Goal: Use online tool/utility

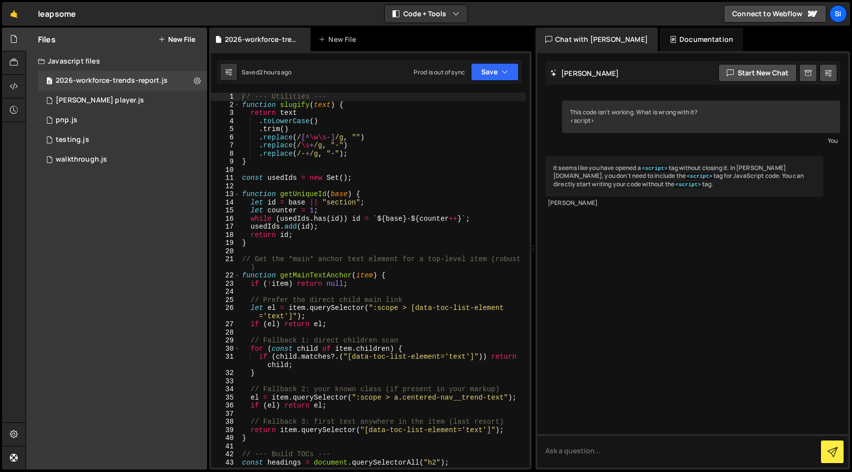
click at [435, 265] on div "// --- Utilities --- function slugify ( text ) { return text . toLowerCase ( ) …" at bounding box center [382, 293] width 285 height 400
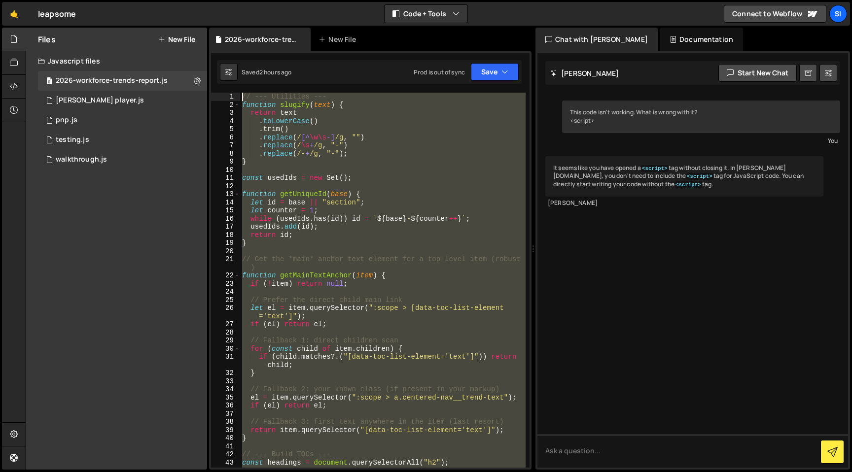
drag, startPoint x: 303, startPoint y: 317, endPoint x: 224, endPoint y: 91, distance: 240.2
click at [224, 91] on div "// Get the *main* anchor text element for a top-level item (robust) 1 2 3 4 5 6…" at bounding box center [370, 260] width 322 height 418
type textarea "// --- Utilities --- function slugify(text) {"
click at [386, 171] on div "// --- Utilities --- function slugify ( text ) { return text . toLowerCase ( ) …" at bounding box center [382, 280] width 285 height 375
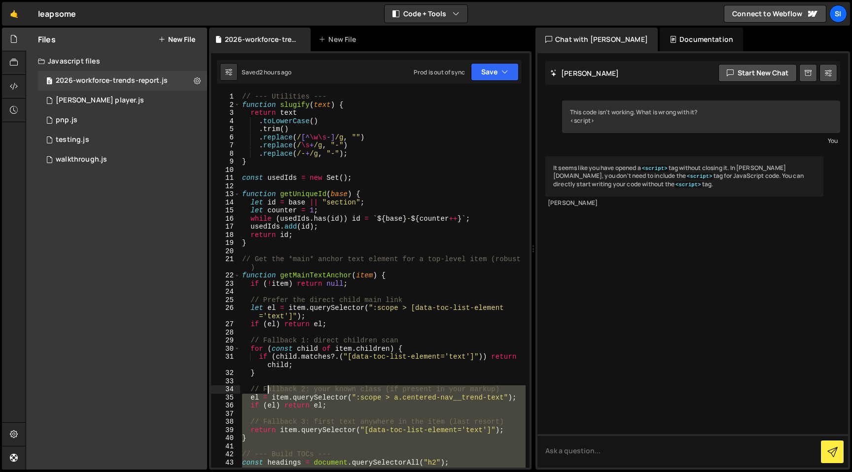
drag, startPoint x: 344, startPoint y: 317, endPoint x: 258, endPoint y: 375, distance: 103.0
click at [258, 375] on div "// --- Utilities --- function slugify ( text ) { return text . toLowerCase ( ) …" at bounding box center [382, 293] width 285 height 400
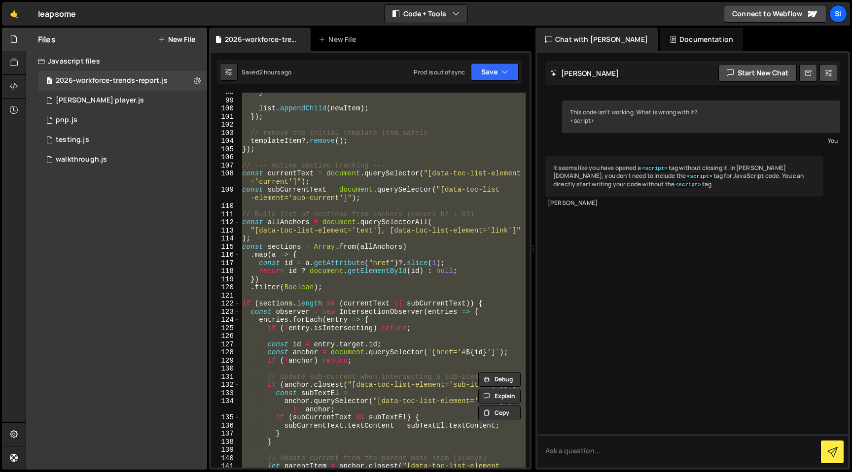
scroll to position [913, 0]
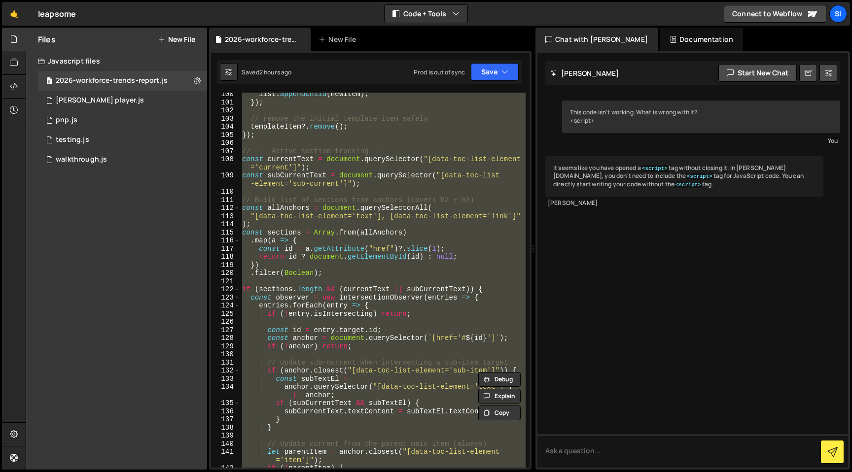
click at [265, 337] on div "list . appendChild ( newItem ) ; }) ; // remove the initial template item safel…" at bounding box center [382, 280] width 285 height 375
type textarea "const anchor = document.querySelector(`[href='#${id}']`);"
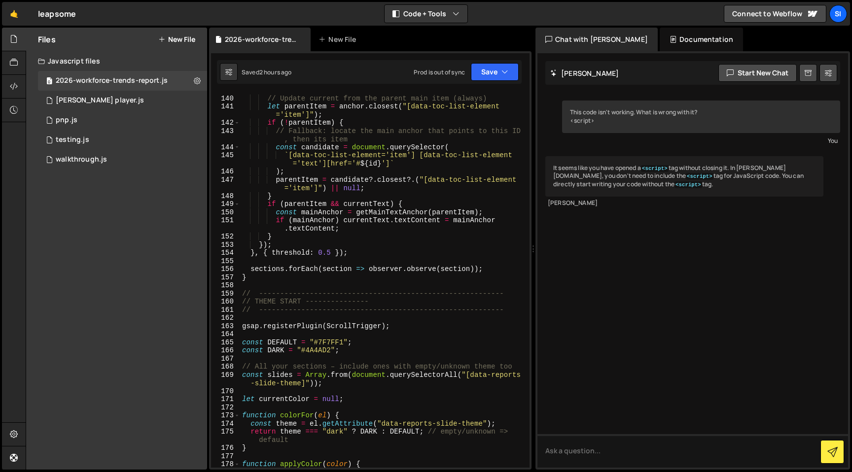
scroll to position [1264, 0]
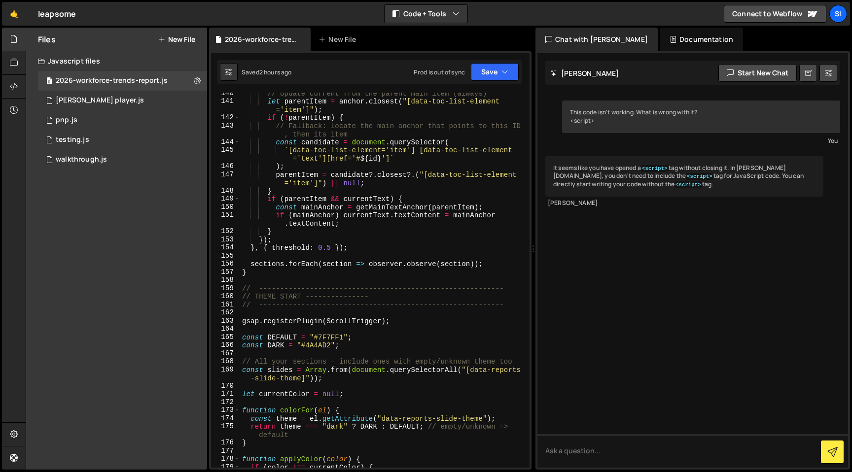
click at [270, 282] on div "// Update current from the parent main item (always) let parentItem = anchor . …" at bounding box center [382, 284] width 285 height 391
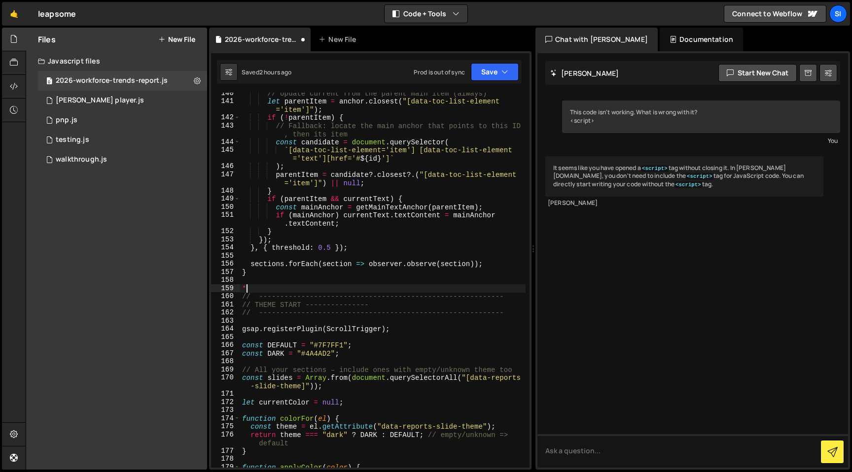
type textarea "*/"
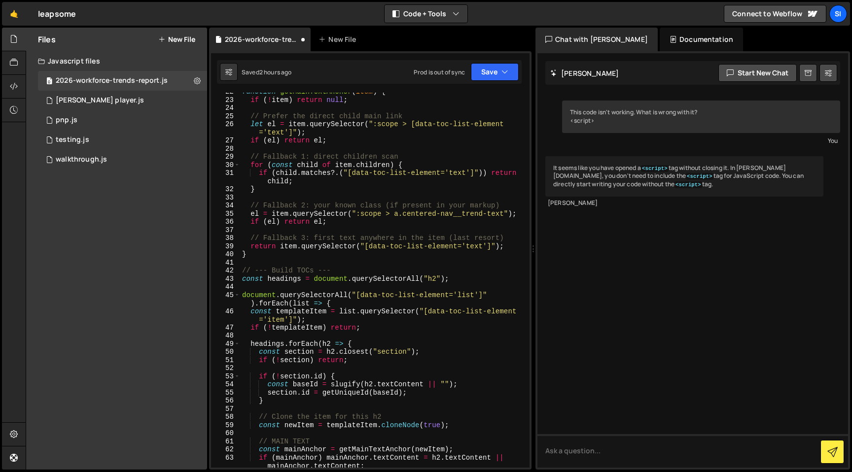
scroll to position [0, 0]
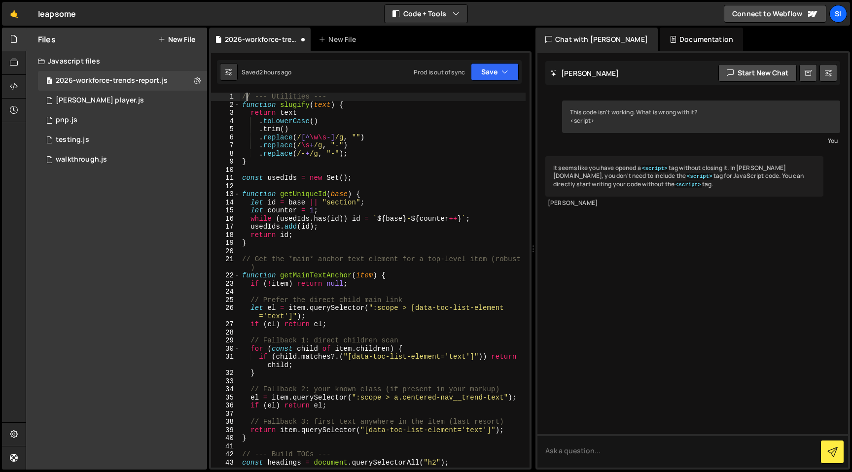
click at [245, 99] on div "// --- Utilities --- function slugify ( text ) { return text . toLowerCase ( ) …" at bounding box center [382, 293] width 285 height 400
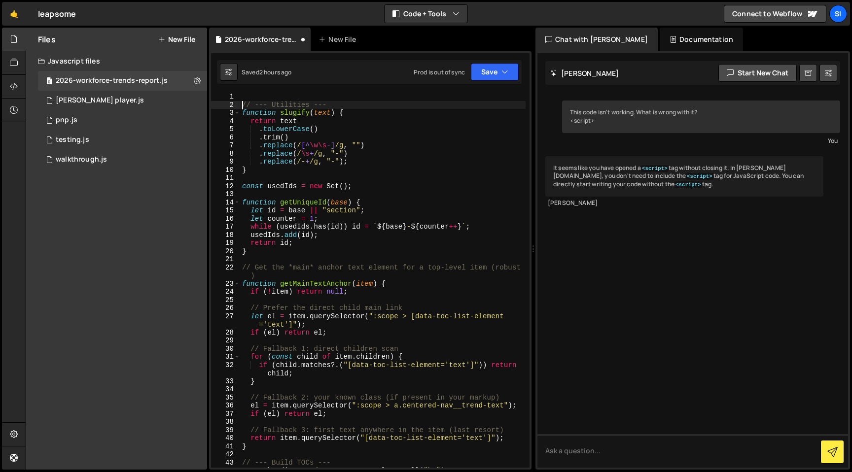
type textarea "// --- Utilities ---"
click at [251, 91] on div "// --- Utilities --- 1 2 3 4 5 6 7 8 9 10 11 12 13 14 15 16 17 18 19 20 21 22 2…" at bounding box center [370, 260] width 322 height 418
click at [251, 93] on div "// --- Utilities --- function slugify ( text ) { return text . toLowerCase ( ) …" at bounding box center [382, 288] width 285 height 391
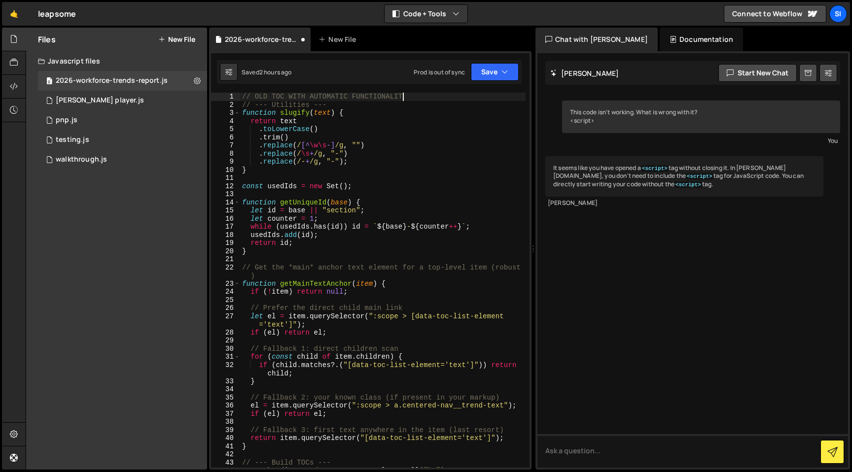
type textarea "// OLD TOC WITH AUTOMATIC FUNCTIONALITY"
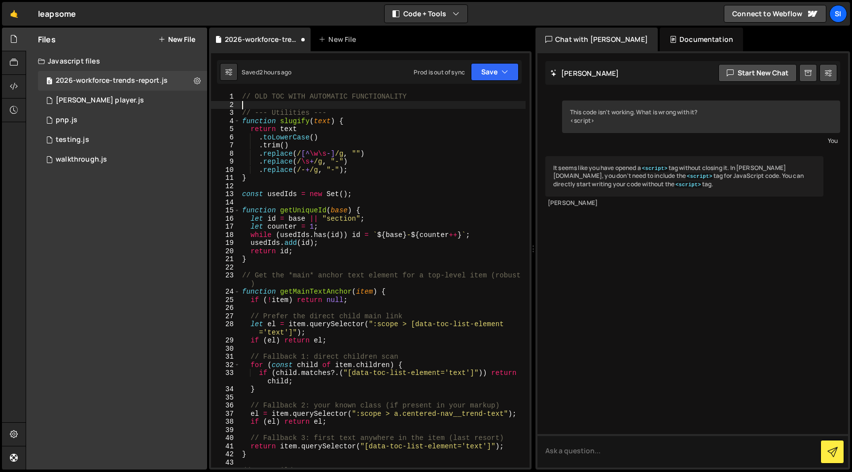
scroll to position [0, 0]
type textarea "/*"
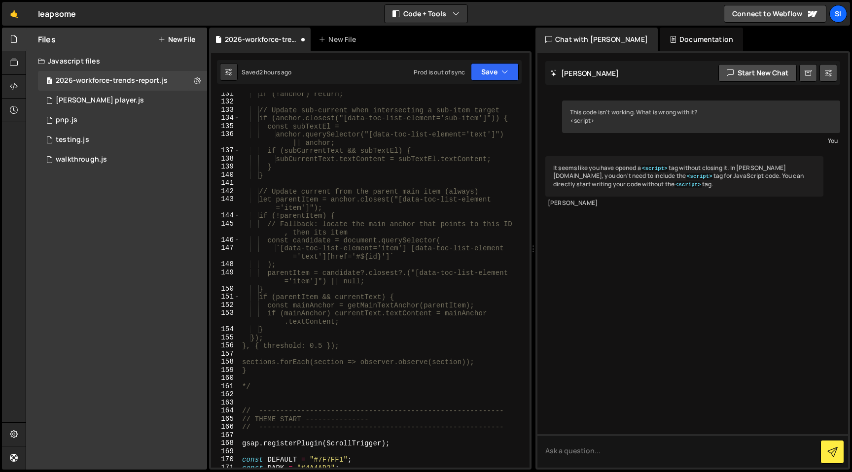
scroll to position [1179, 0]
click at [345, 398] on div "if (!anchor) return; // Update sub-current when intersecting a sub-item target …" at bounding box center [382, 288] width 285 height 391
click at [322, 409] on div "if (!anchor) return; // Update sub-current when intersecting a sub-item target …" at bounding box center [382, 288] width 285 height 391
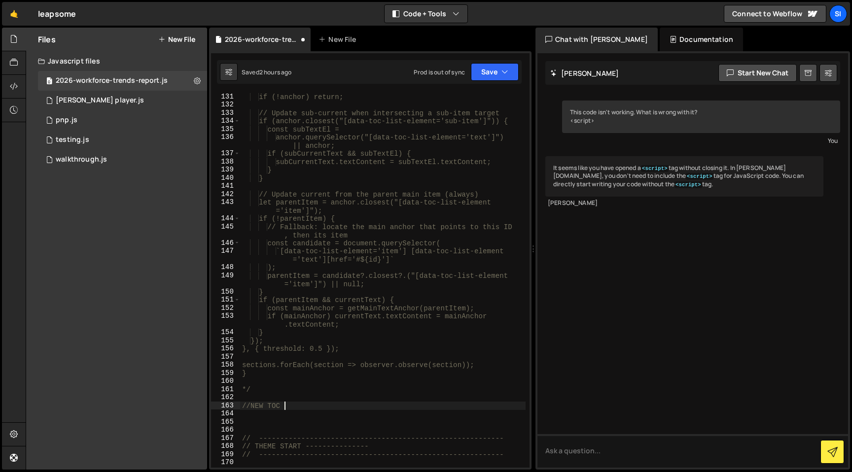
scroll to position [0, 2]
type textarea "//NEW MANUAL TOC START"
paste textarea "}"
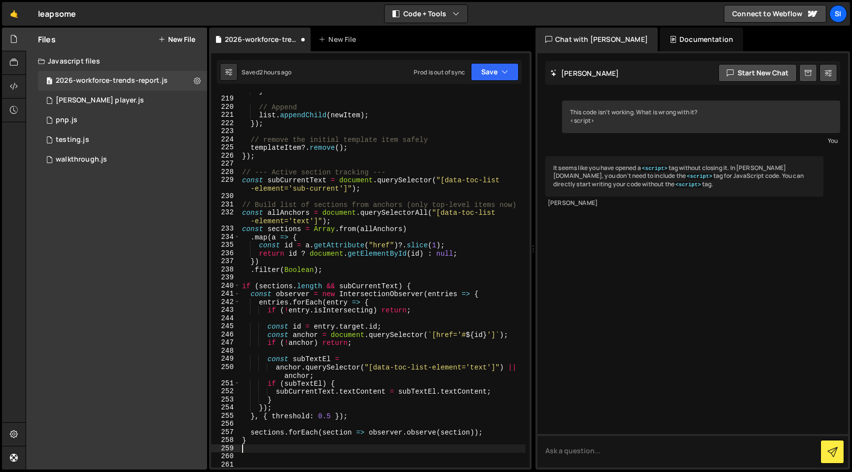
scroll to position [1985, 0]
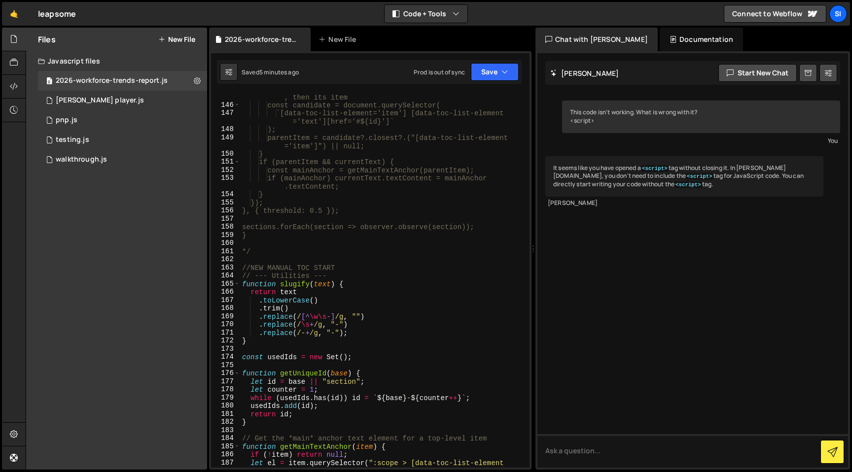
type textarea "});"
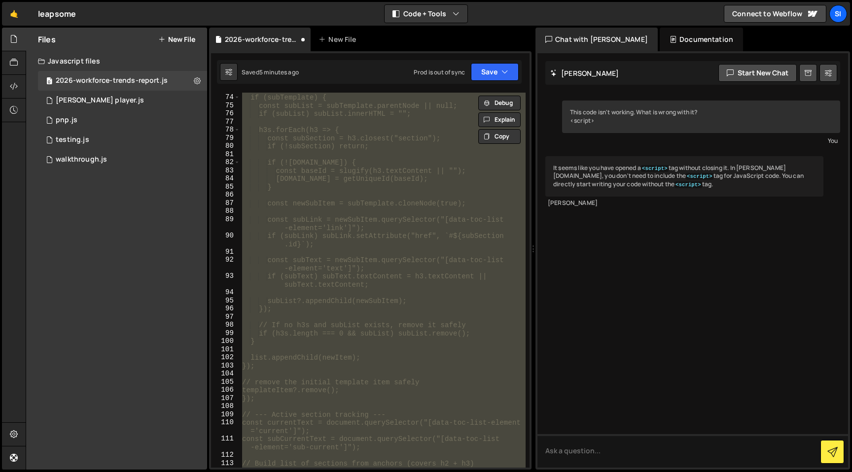
scroll to position [1317, 0]
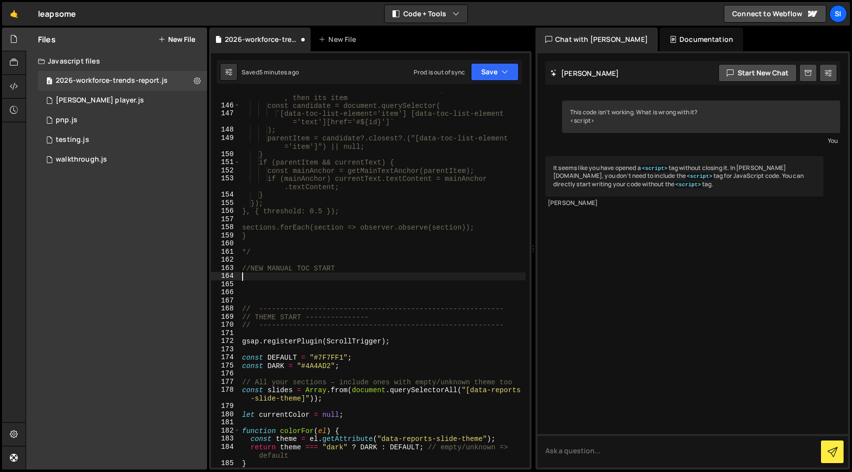
paste textarea "}"
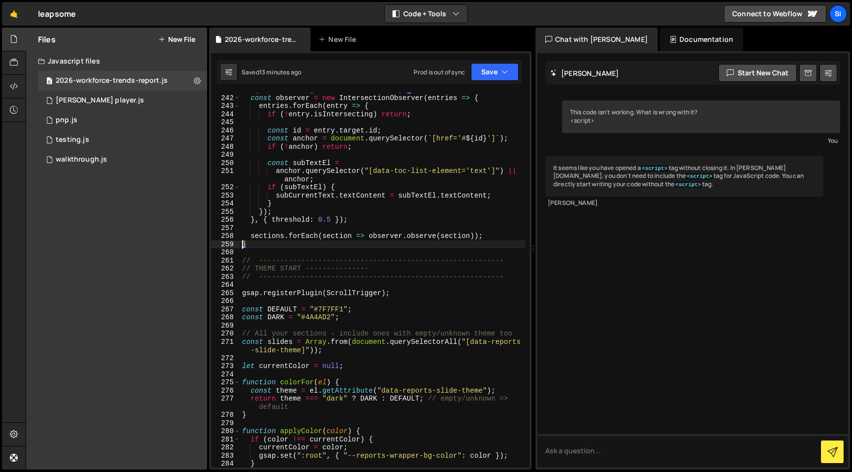
scroll to position [2185, 0]
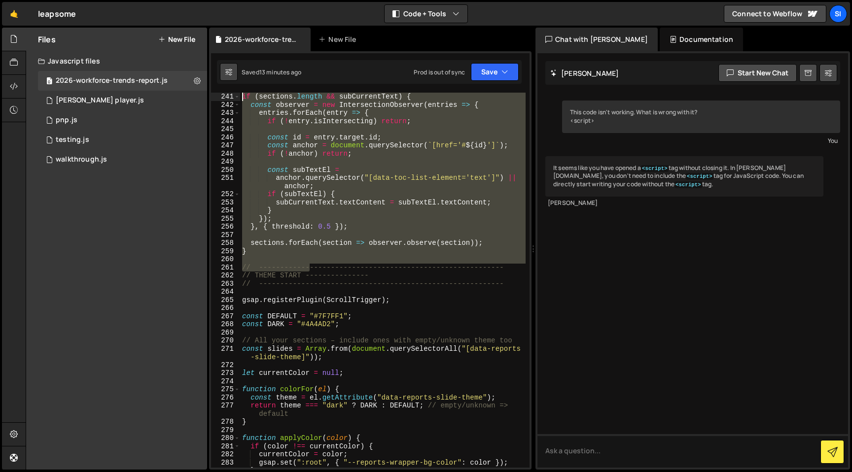
drag, startPoint x: 311, startPoint y: 257, endPoint x: 221, endPoint y: 79, distance: 199.7
click at [220, 79] on div "Debug Explain Copy 2026-workforce-trends-report.js New File Saved 13 minutes ag…" at bounding box center [370, 249] width 322 height 443
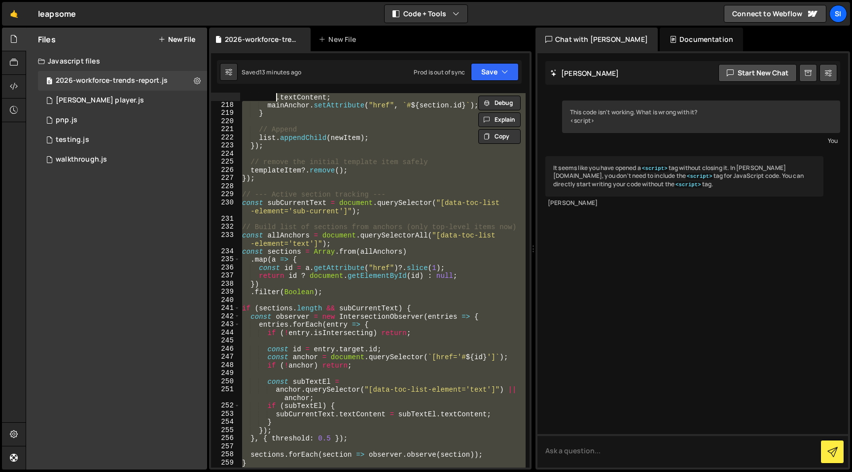
click at [293, 329] on div "mainAnchor . textContent = h2 . textContent || mainAnchor . textContent ; mainA…" at bounding box center [382, 285] width 285 height 400
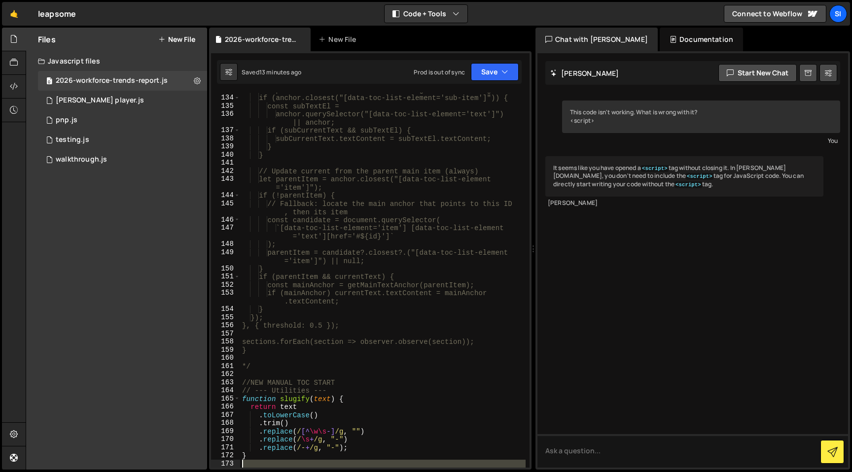
scroll to position [1243, 0]
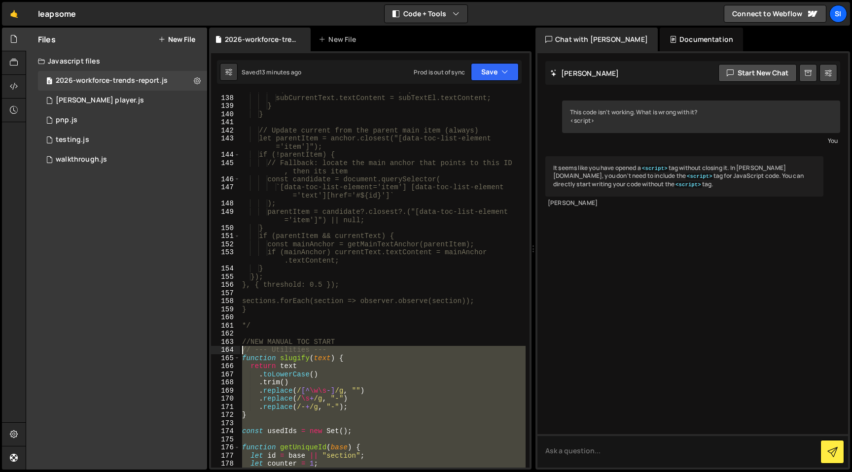
drag, startPoint x: 294, startPoint y: 427, endPoint x: 229, endPoint y: 352, distance: 99.3
click at [229, 351] on div "entries.forEach(entry => { if (!entry.isIntersecting) return; 137 138 139 140 1…" at bounding box center [370, 280] width 318 height 375
type textarea "// --- Utilities --- function slugify(text) {"
paste textarea
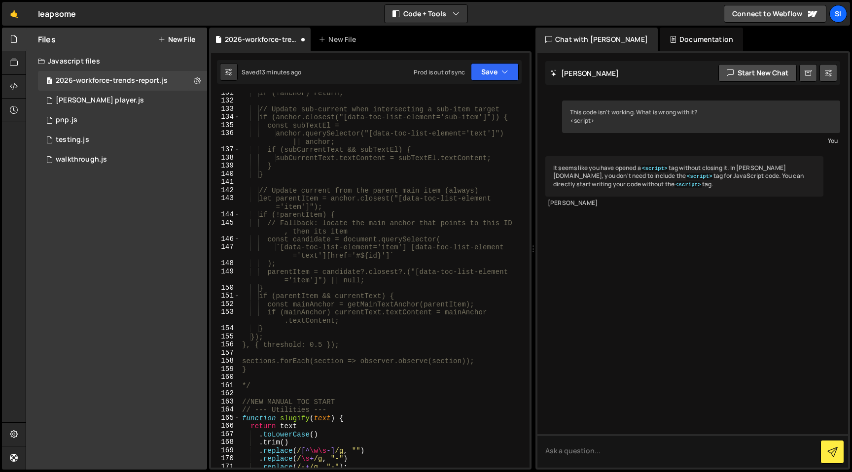
scroll to position [2097, 0]
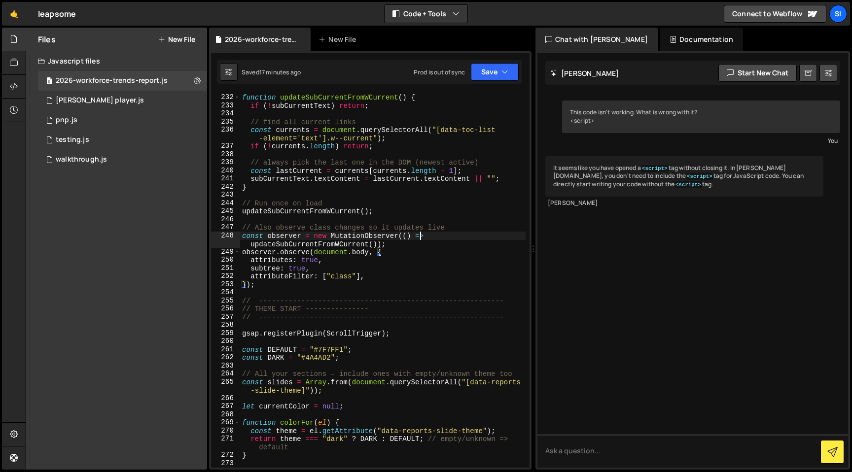
click at [420, 232] on div "function updateSubCurrentFromWCurrent ( ) { if ( ! subCurrentText ) return ; //…" at bounding box center [382, 280] width 285 height 391
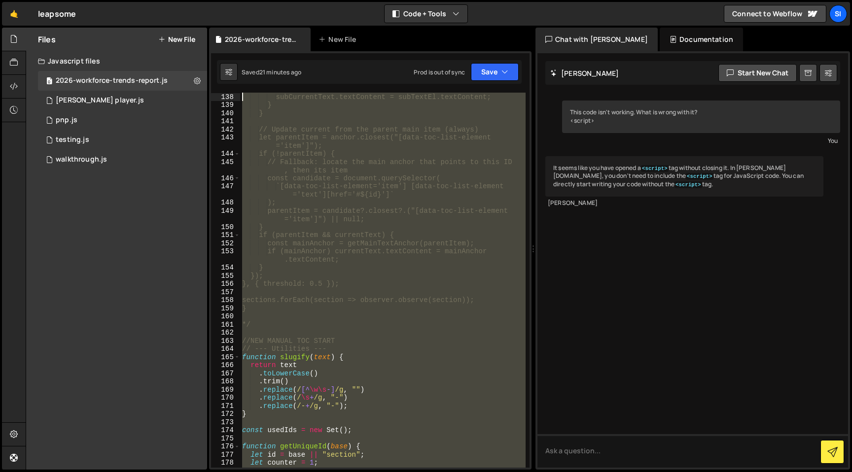
scroll to position [1187, 0]
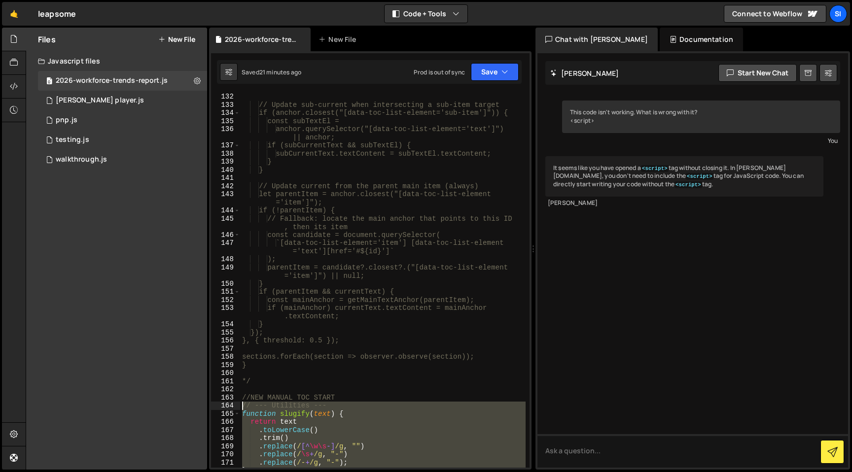
drag, startPoint x: 322, startPoint y: 388, endPoint x: 237, endPoint y: 409, distance: 87.7
click at [237, 409] on div "const observer = new MutationObserver(() => updateSubCurrentFromWCurrent()); 13…" at bounding box center [370, 280] width 318 height 375
type textarea "// --- Utilities --- function slugify(text) {"
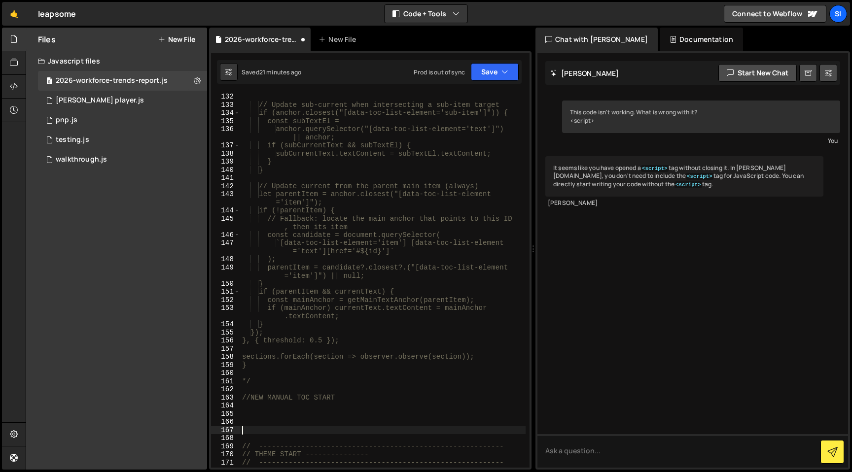
click at [274, 407] on div "// Update sub-current when intersecting a sub-item target if (anchor.closest("[…" at bounding box center [382, 288] width 285 height 391
click at [267, 416] on div "// Update sub-current when intersecting a sub-item target if (anchor.closest("[…" at bounding box center [382, 288] width 285 height 391
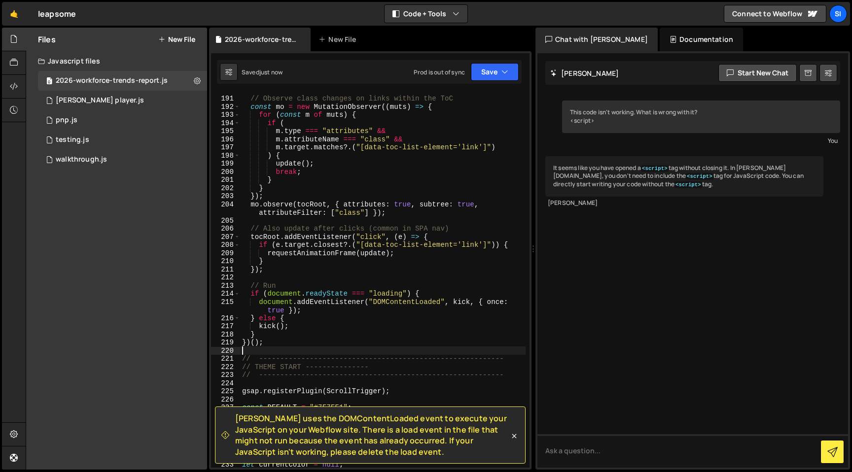
scroll to position [1775, 0]
